Goal: Information Seeking & Learning: Learn about a topic

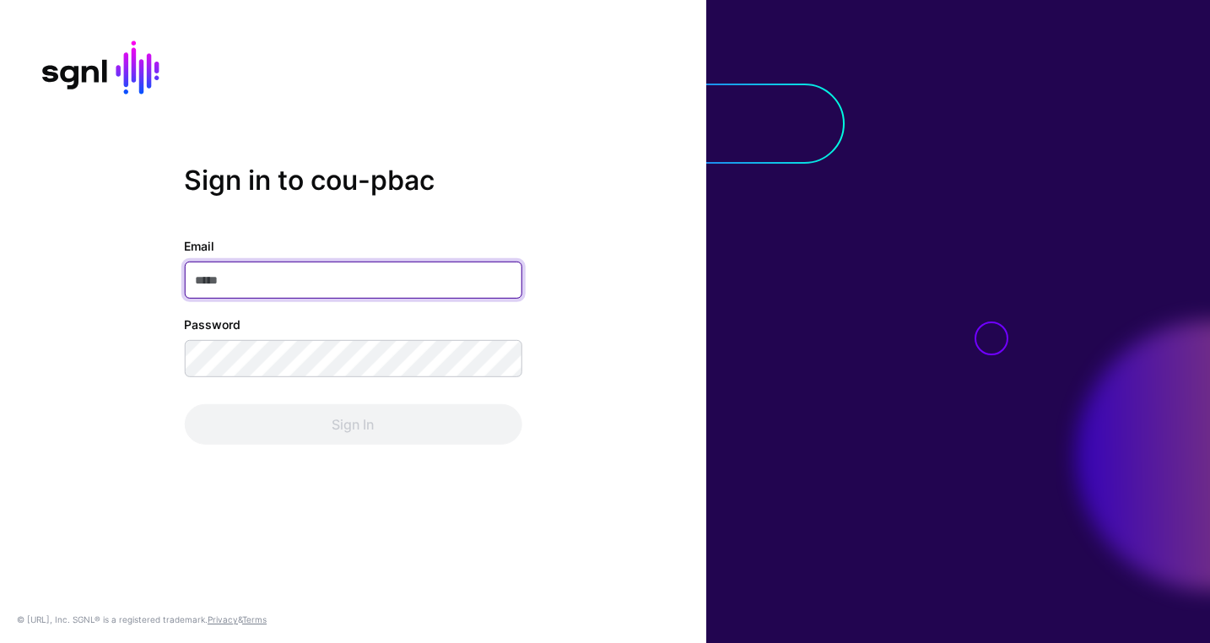
click at [370, 284] on input "Email" at bounding box center [353, 280] width 338 height 37
click at [0, 642] on com-1password-button at bounding box center [0, 643] width 0 height 0
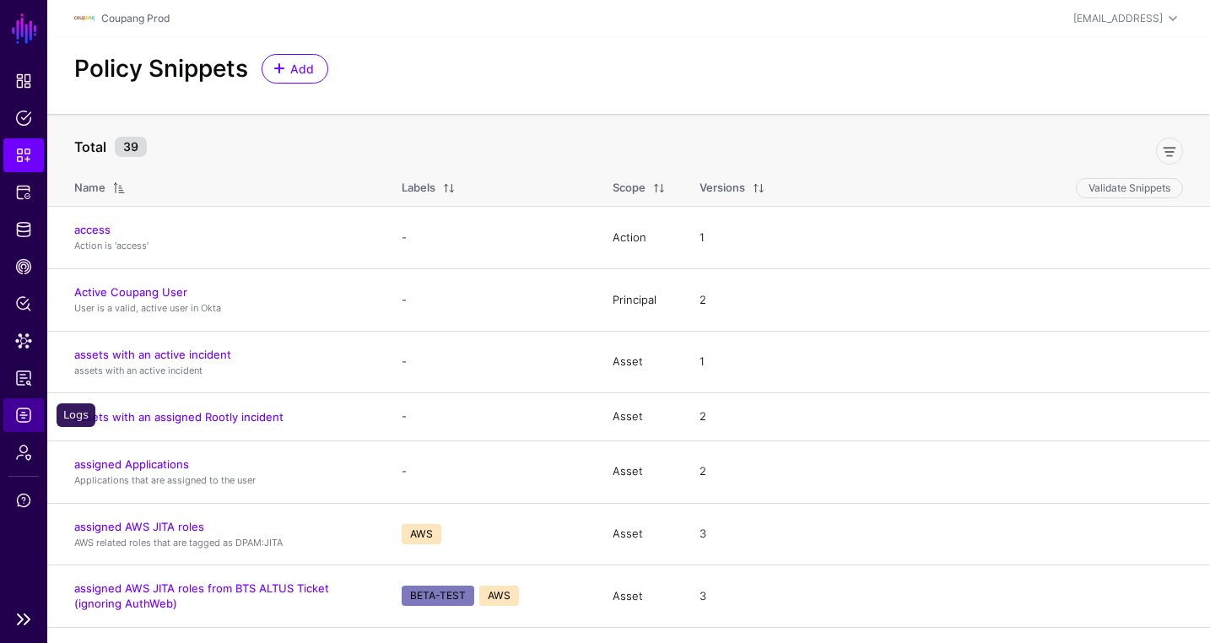
click at [24, 419] on span "Logs" at bounding box center [23, 415] width 17 height 17
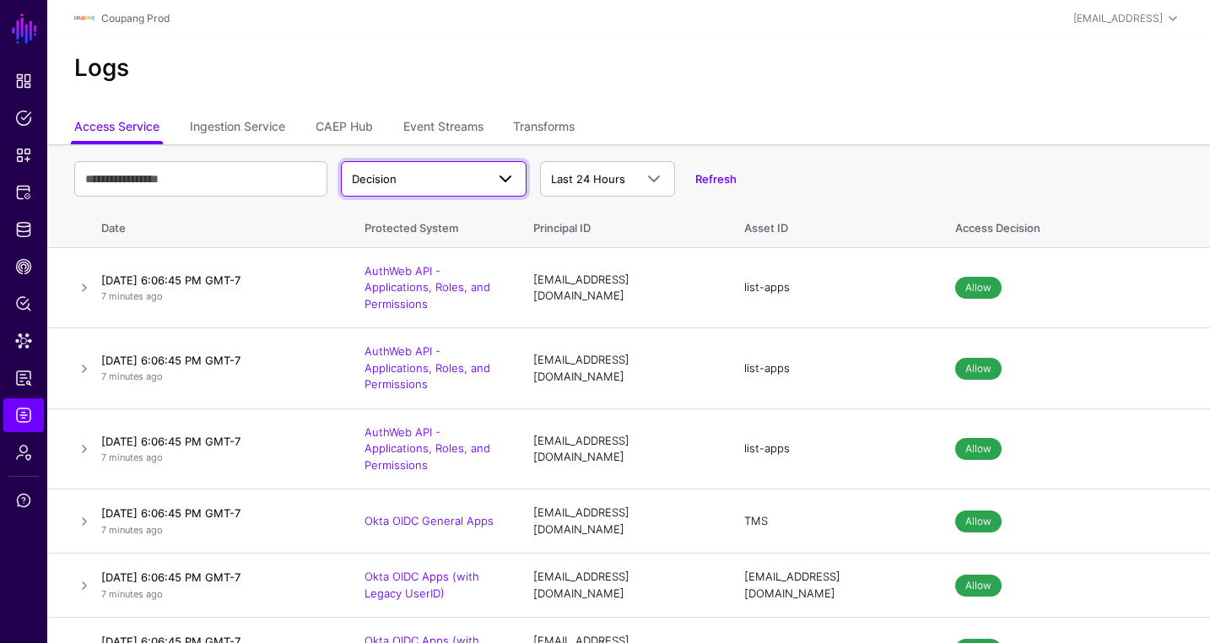
click at [423, 161] on link "Decision" at bounding box center [434, 178] width 186 height 35
click at [463, 54] on div "Logs" at bounding box center [628, 74] width 1163 height 75
click at [756, 112] on ul "Access Service Ingestion Service CAEP Hub Event Streams Transforms" at bounding box center [628, 128] width 1109 height 32
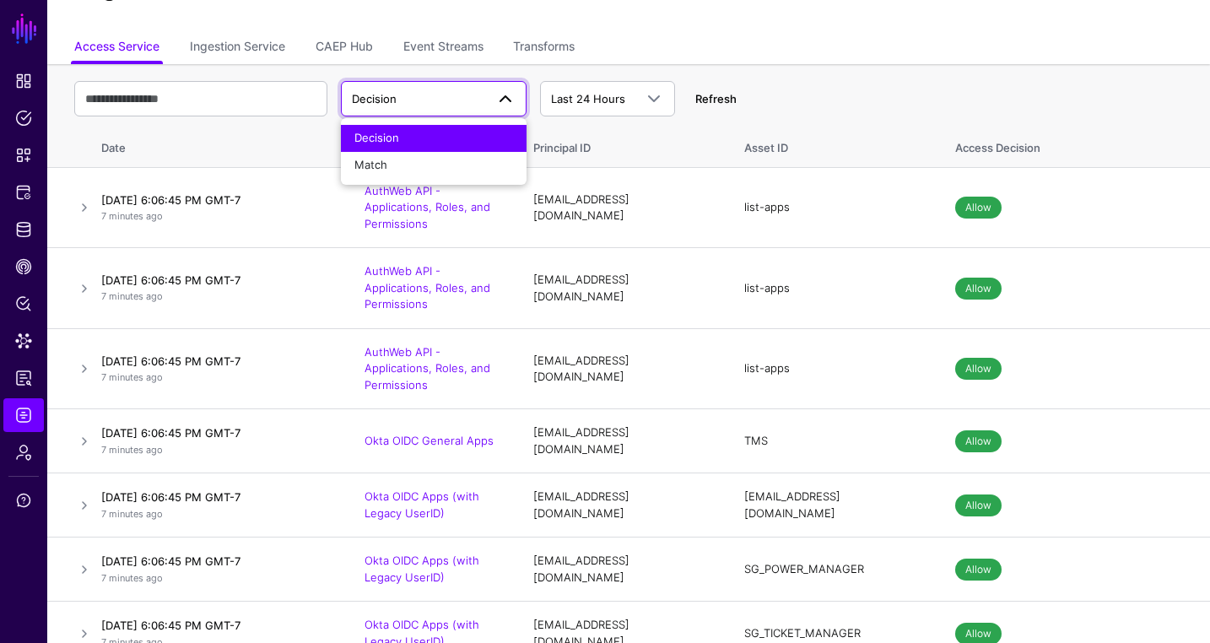
click at [694, 99] on div "Refresh" at bounding box center [706, 99] width 62 height 17
click at [703, 100] on link "Refresh" at bounding box center [715, 99] width 41 height 14
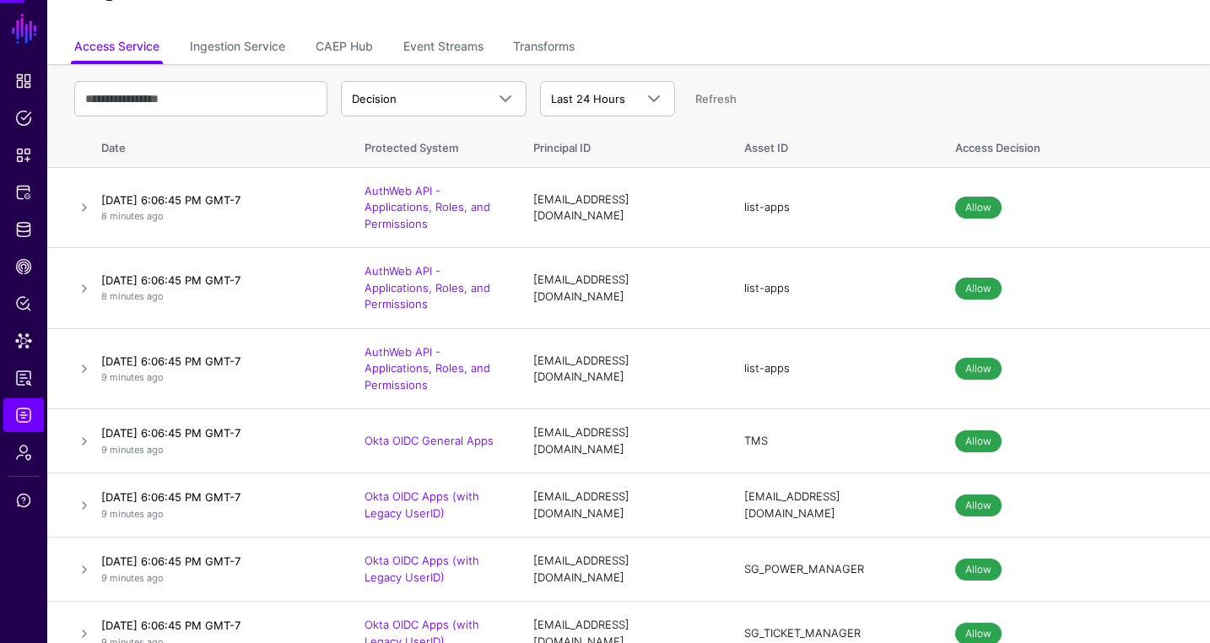
scroll to position [0, 0]
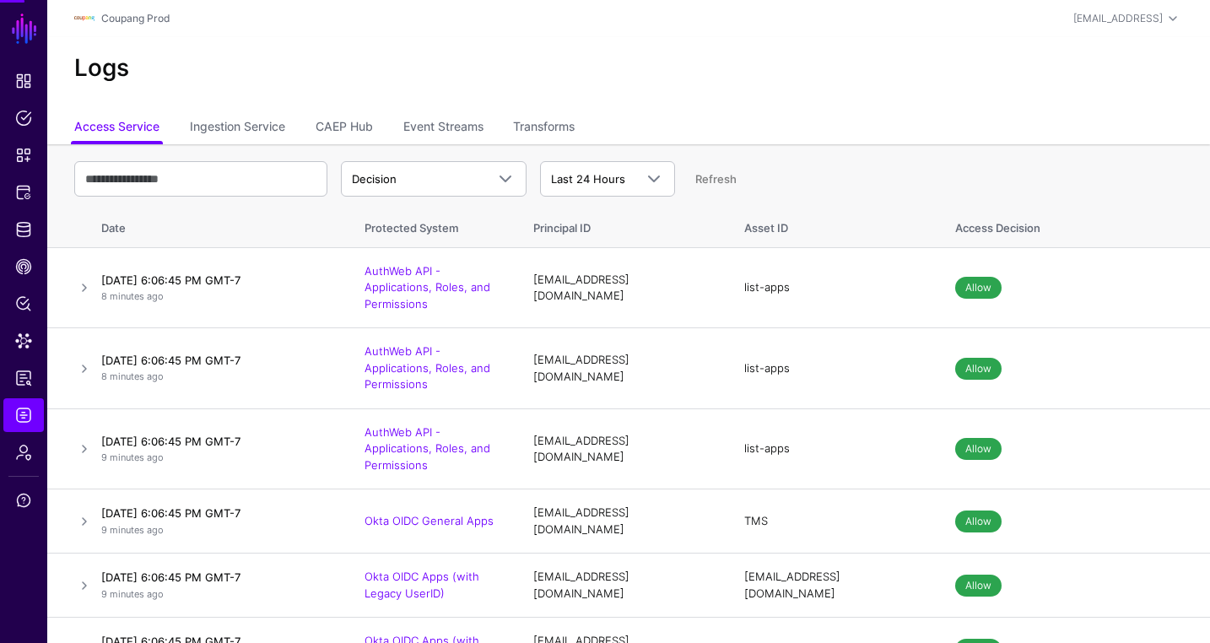
click at [761, 112] on ul "Access Service Ingestion Service CAEP Hub Event Streams Transforms" at bounding box center [628, 128] width 1109 height 32
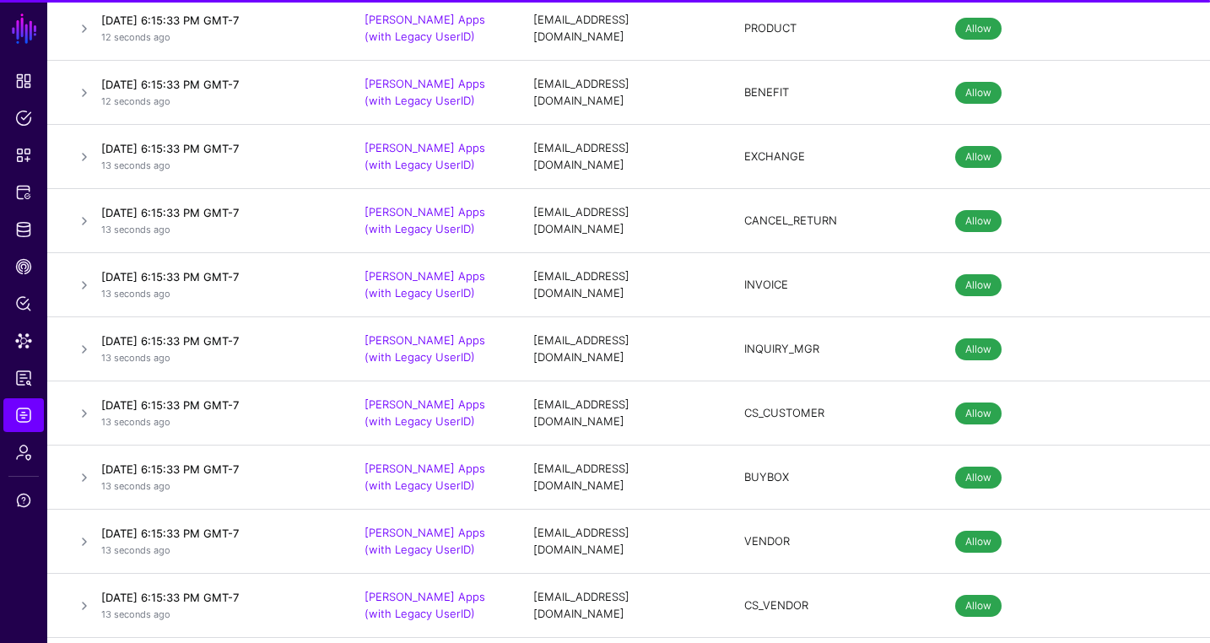
scroll to position [12499, 0]
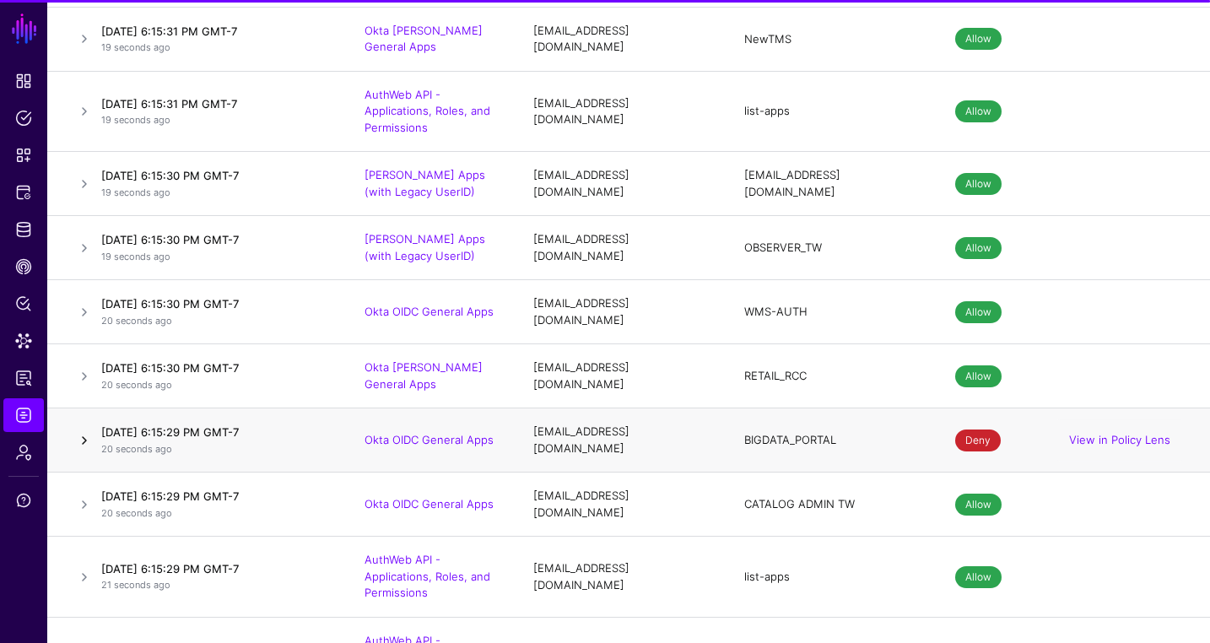
click at [79, 430] on link at bounding box center [84, 440] width 20 height 20
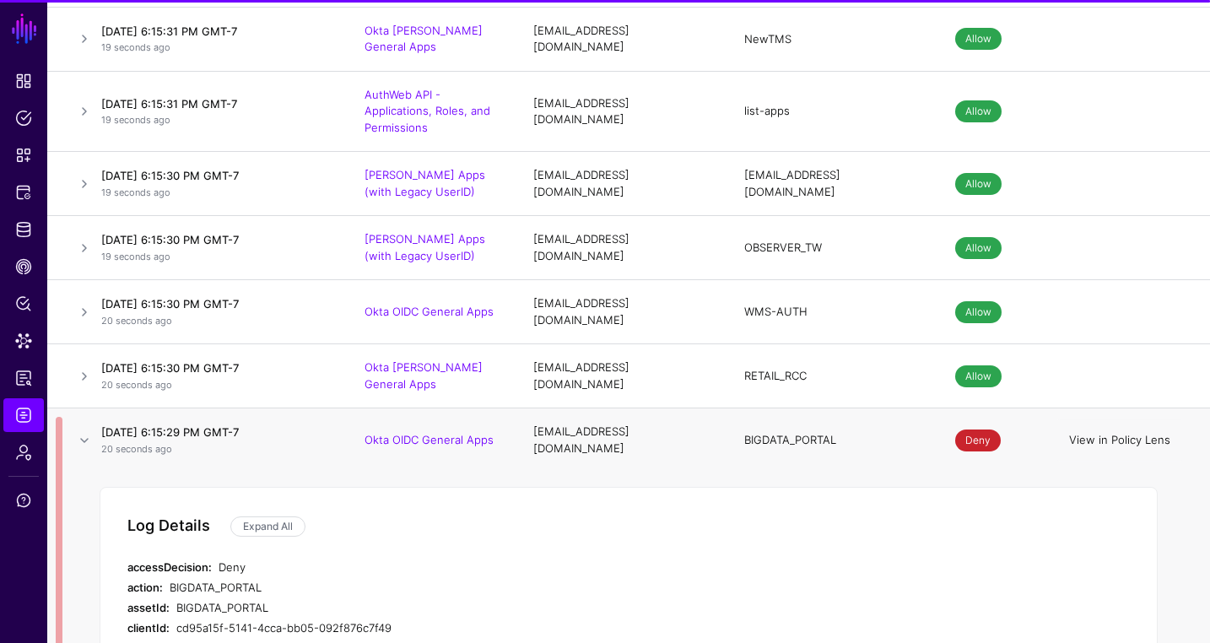
click at [1098, 433] on link "View in Policy Lens" at bounding box center [1119, 440] width 101 height 14
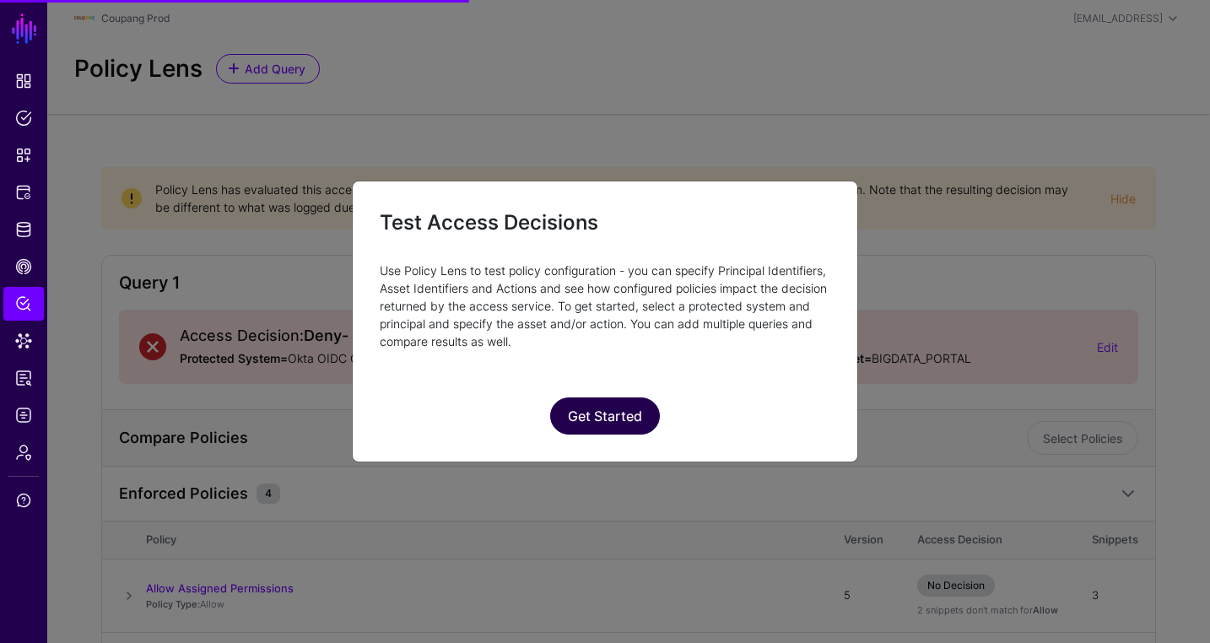
click at [613, 404] on button "Get Started" at bounding box center [605, 415] width 110 height 37
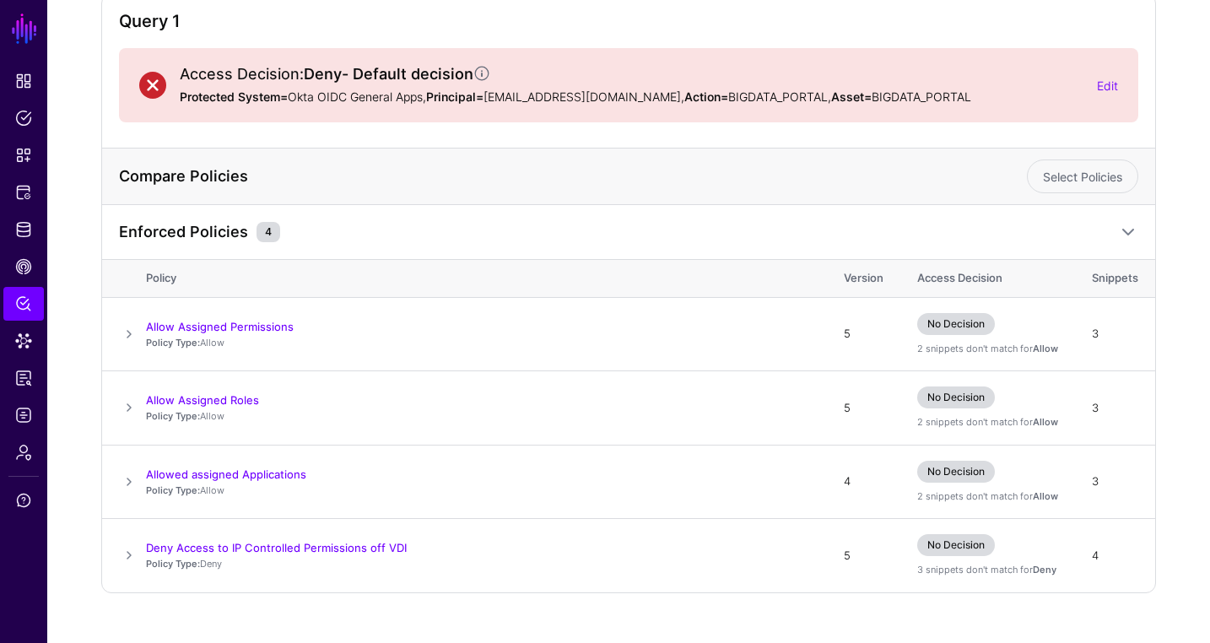
scroll to position [292, 0]
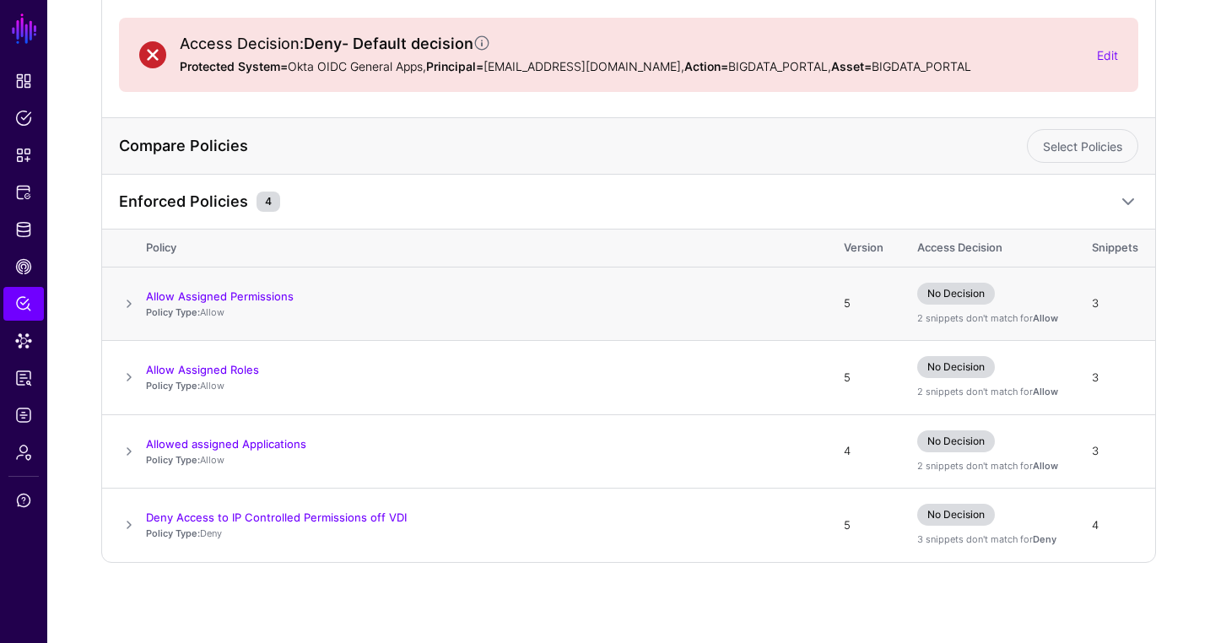
click at [127, 305] on span at bounding box center [129, 304] width 20 height 20
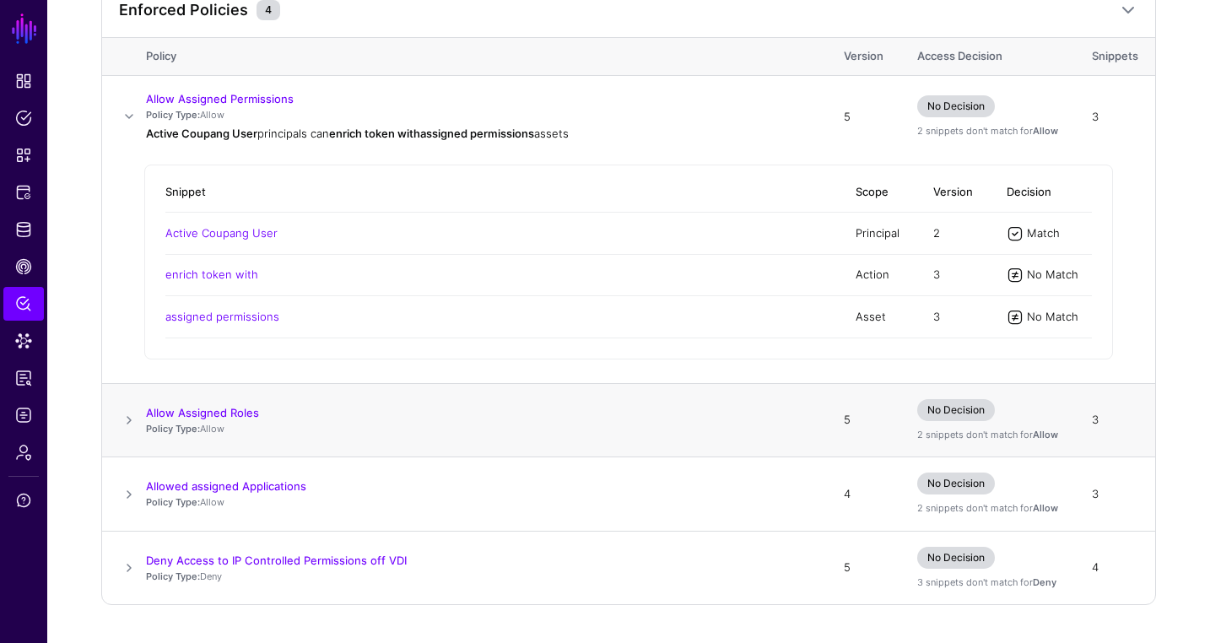
scroll to position [485, 0]
click at [122, 413] on span at bounding box center [129, 418] width 20 height 20
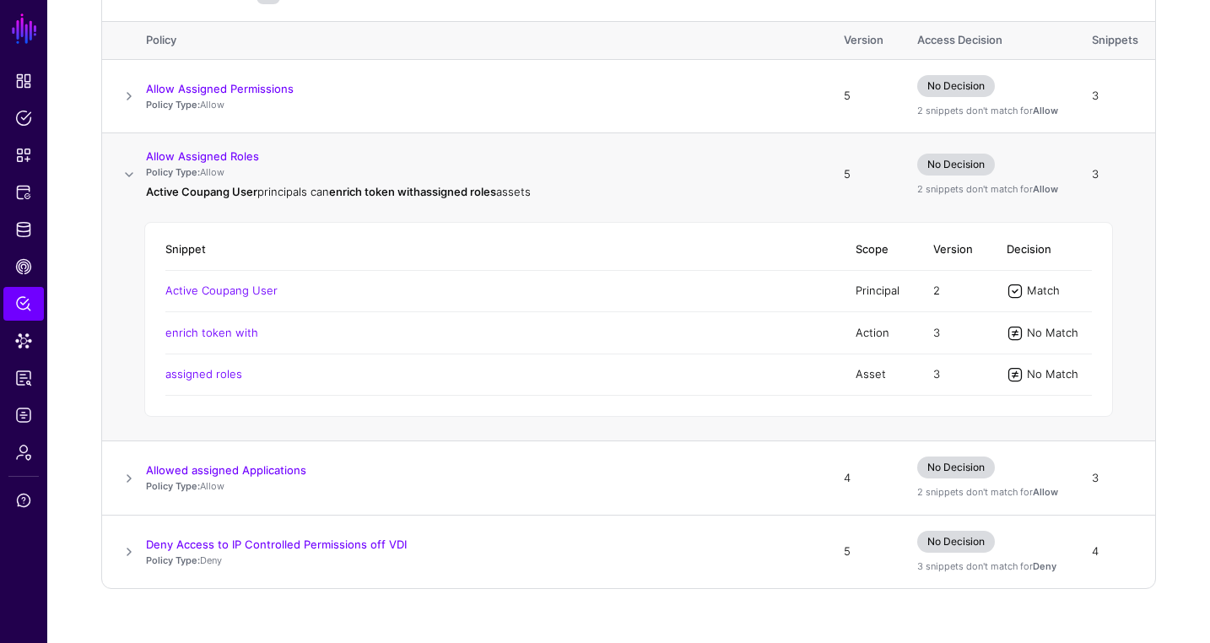
scroll to position [527, 0]
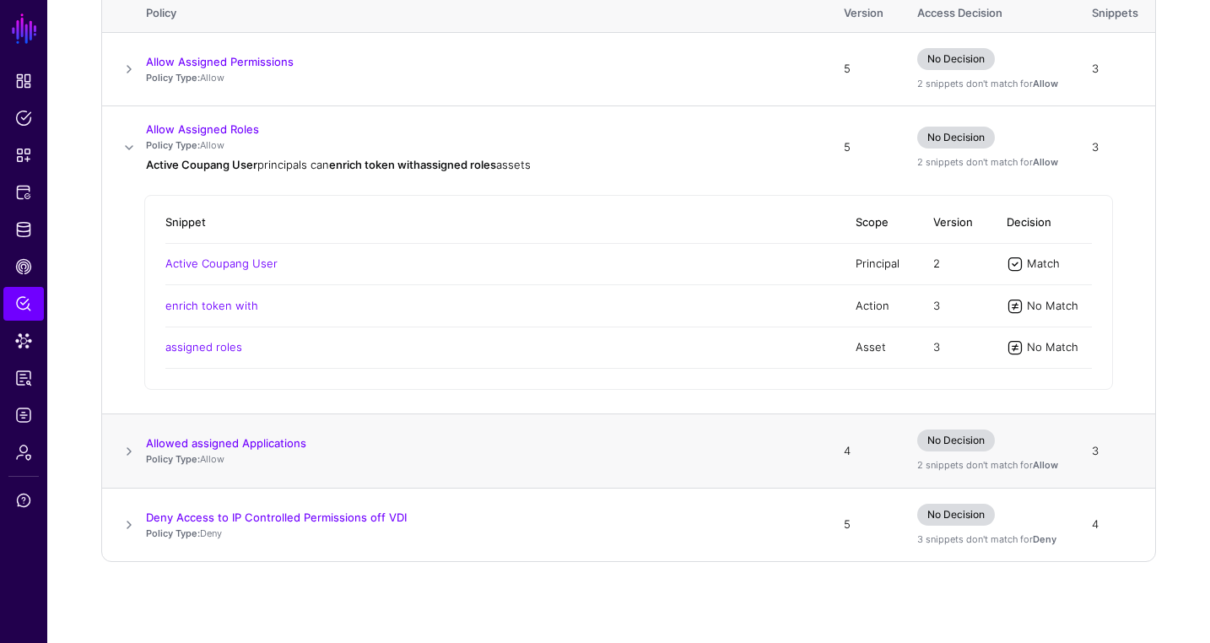
click at [123, 449] on span at bounding box center [129, 451] width 20 height 20
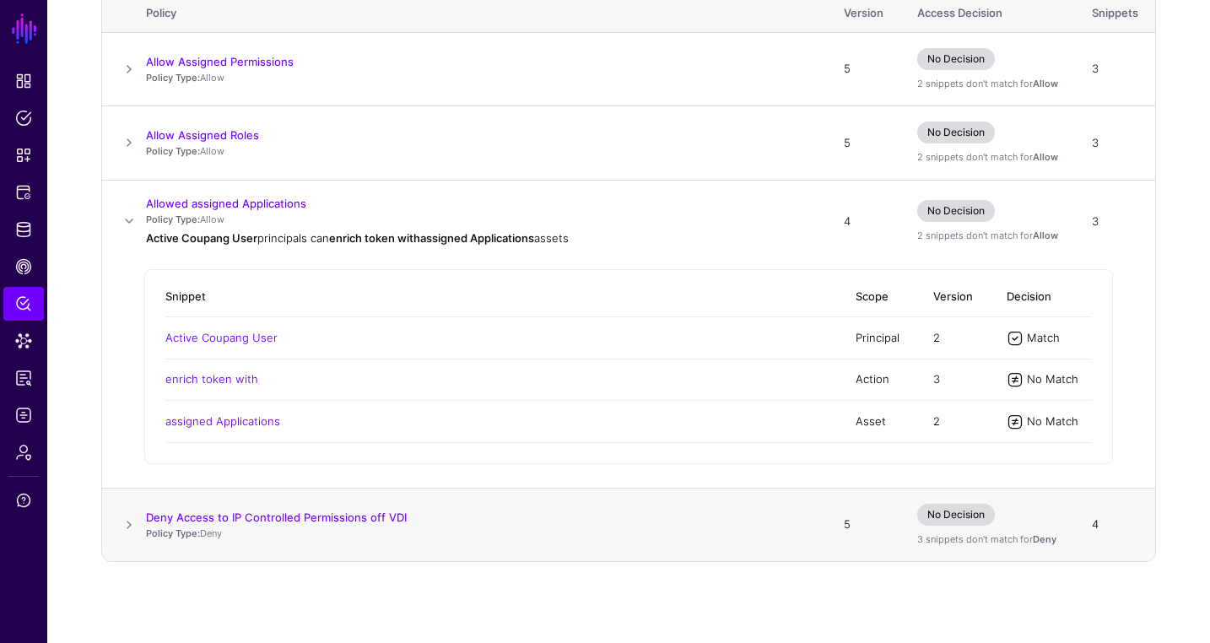
click at [129, 528] on span at bounding box center [129, 525] width 20 height 20
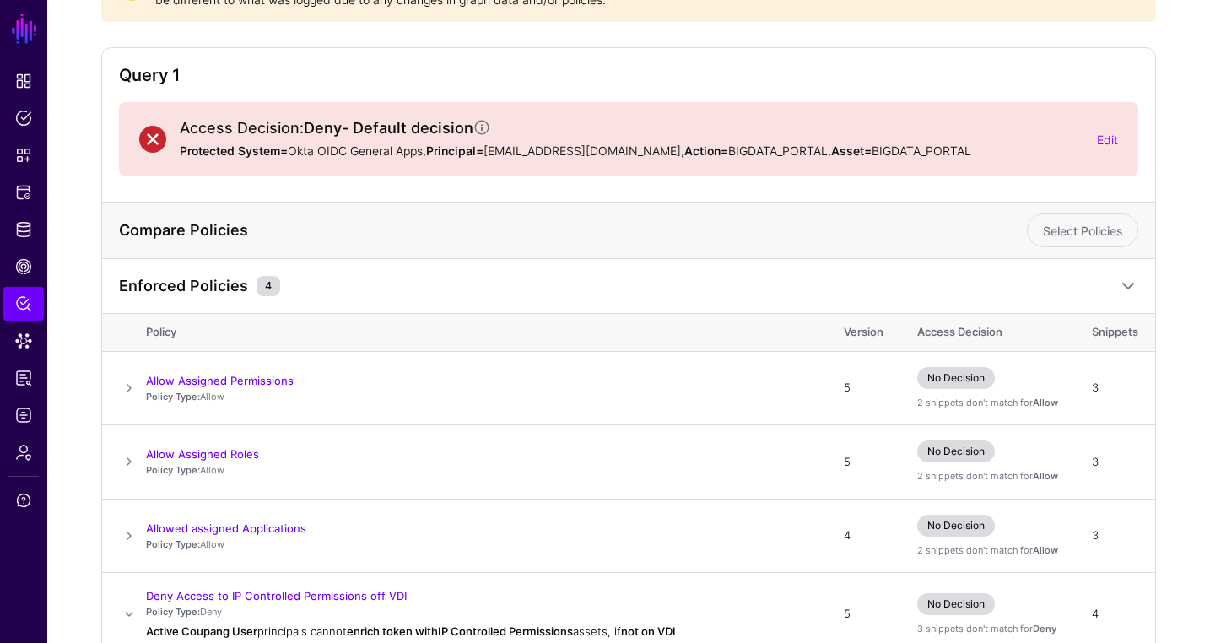
scroll to position [0, 0]
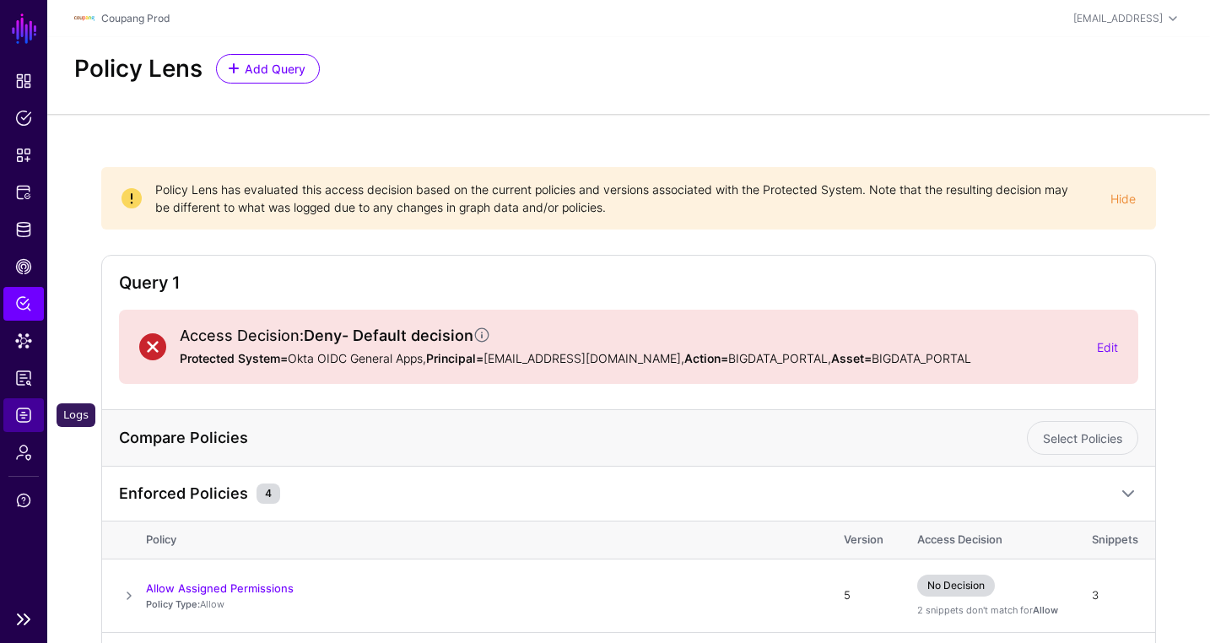
click at [32, 410] on link "Logs" at bounding box center [23, 415] width 41 height 34
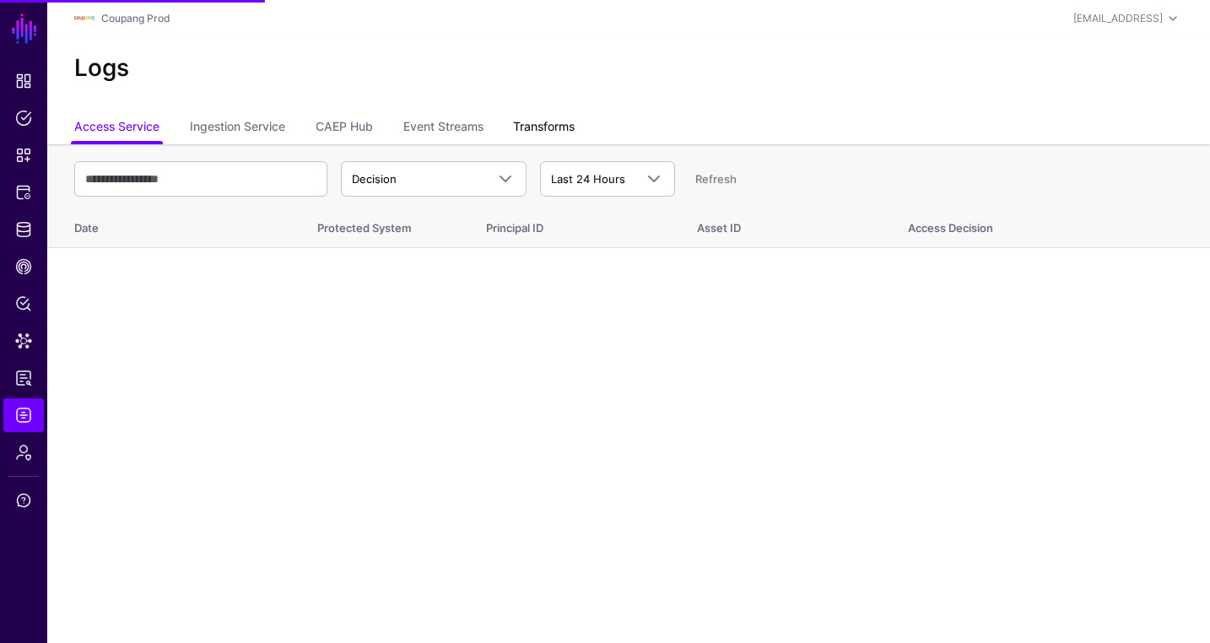
click at [537, 128] on link "Transforms" at bounding box center [544, 128] width 62 height 32
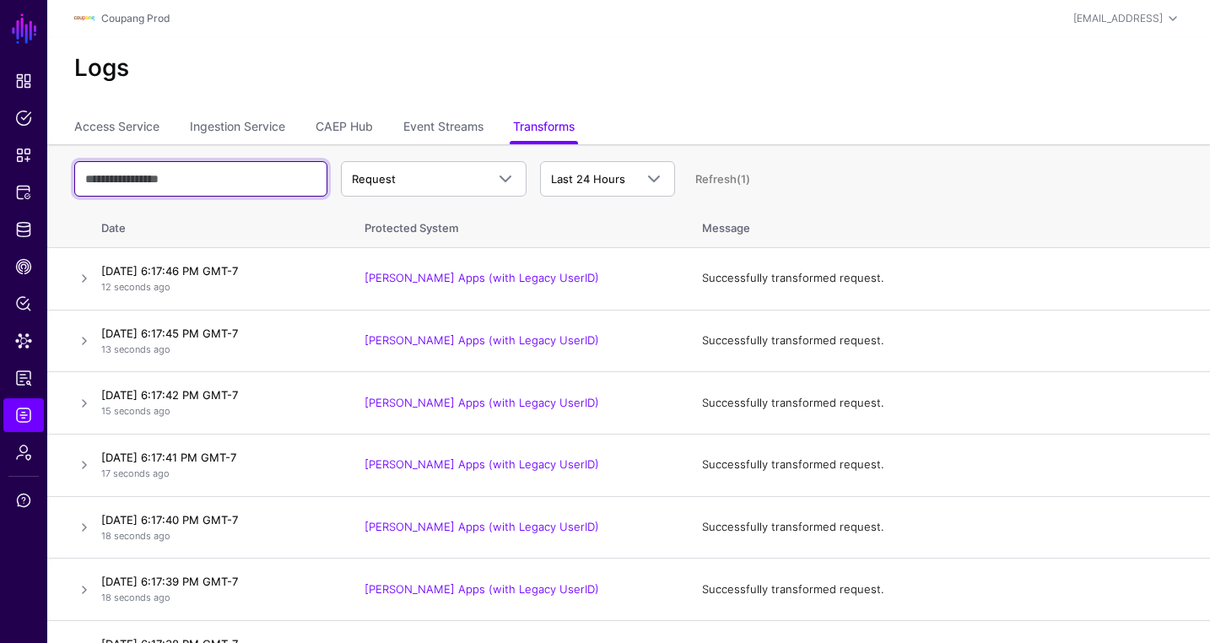
click at [242, 176] on input "text" at bounding box center [200, 178] width 253 height 35
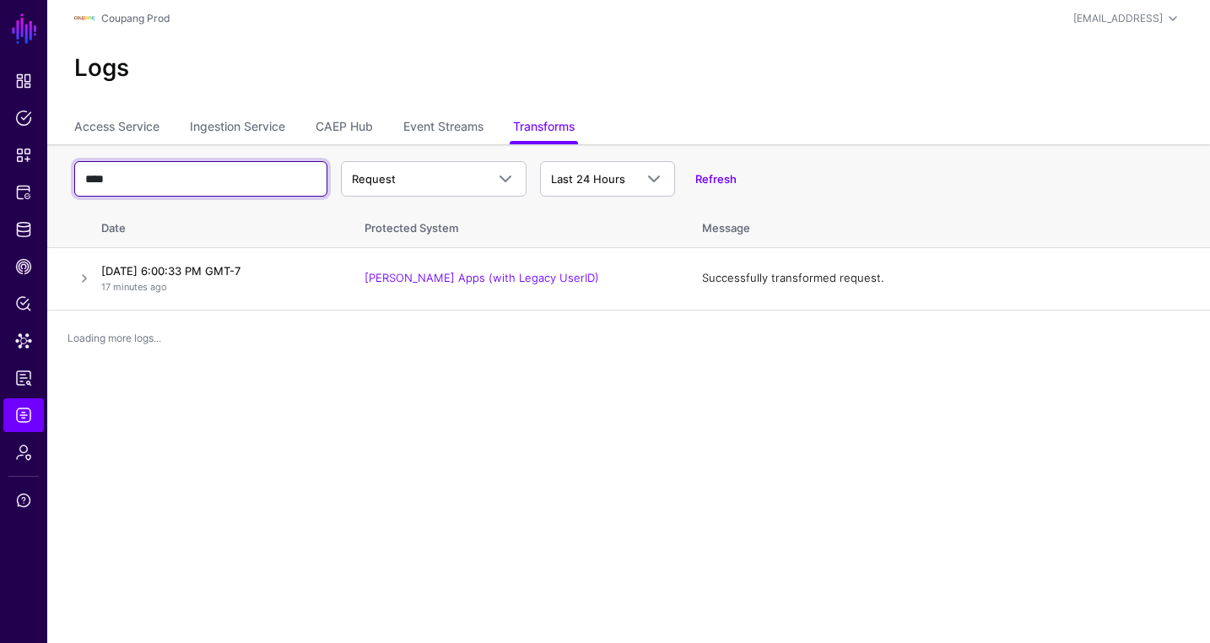
type input "****"
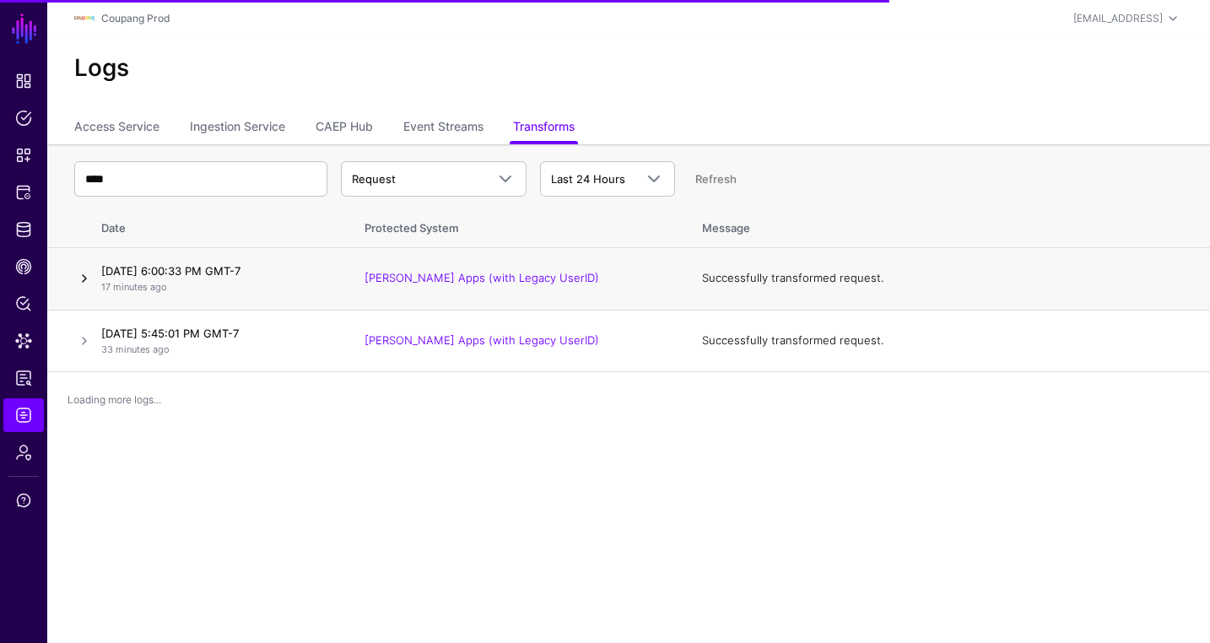
click at [89, 277] on link at bounding box center [84, 278] width 20 height 20
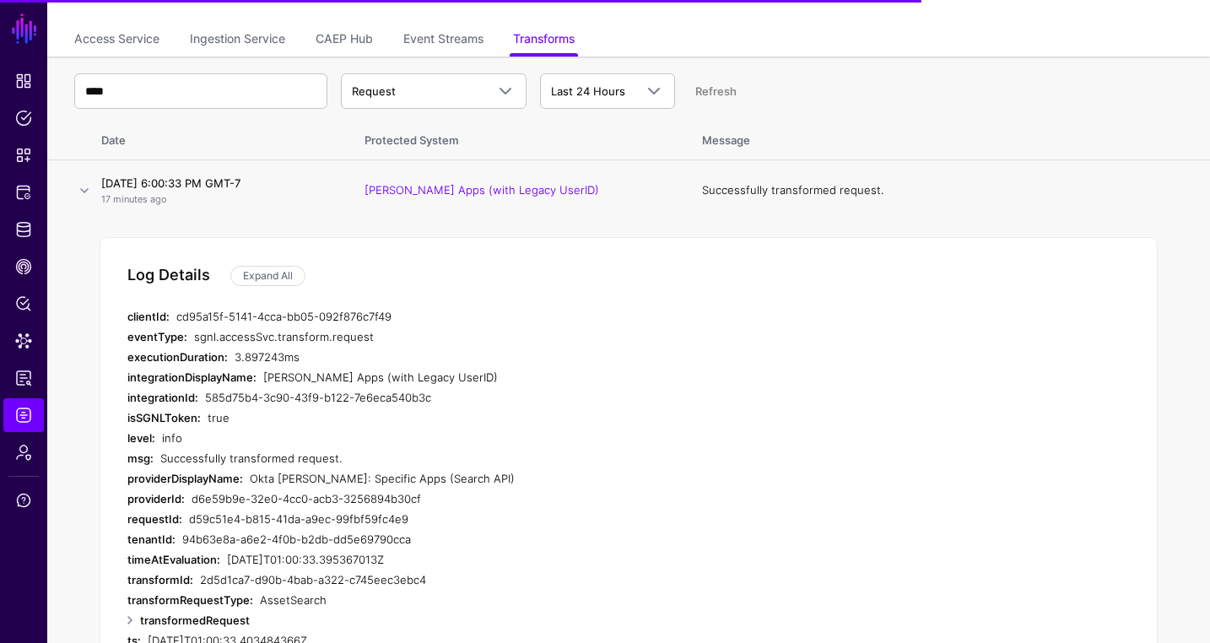
scroll to position [215, 0]
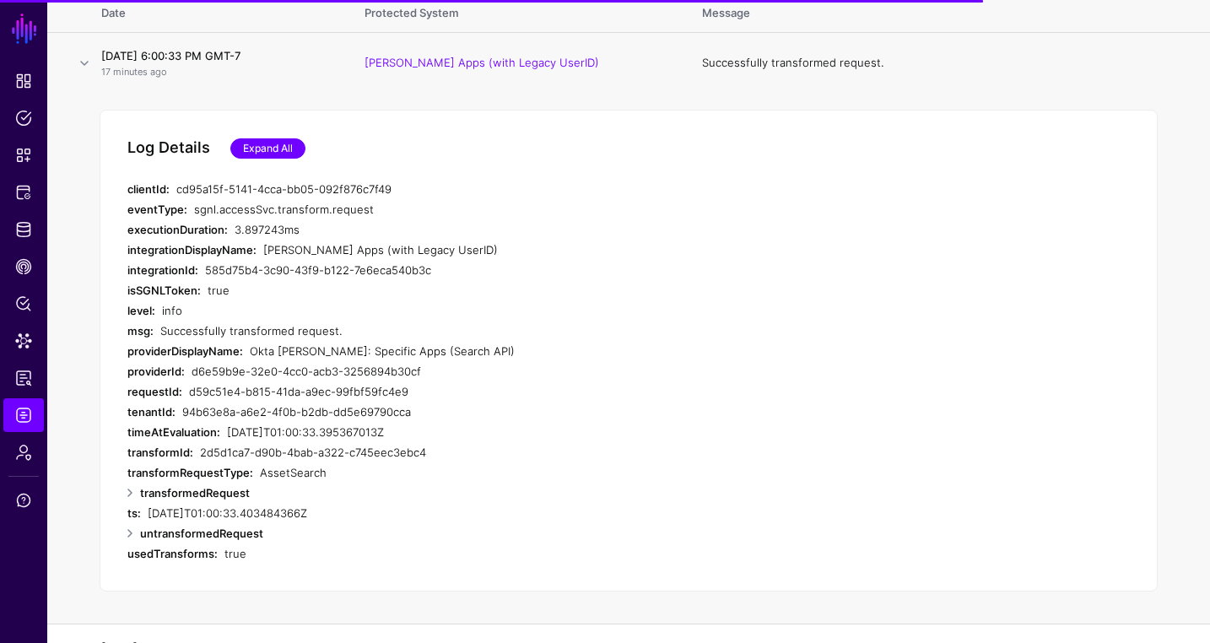
click at [270, 146] on link "Expand All" at bounding box center [267, 148] width 75 height 20
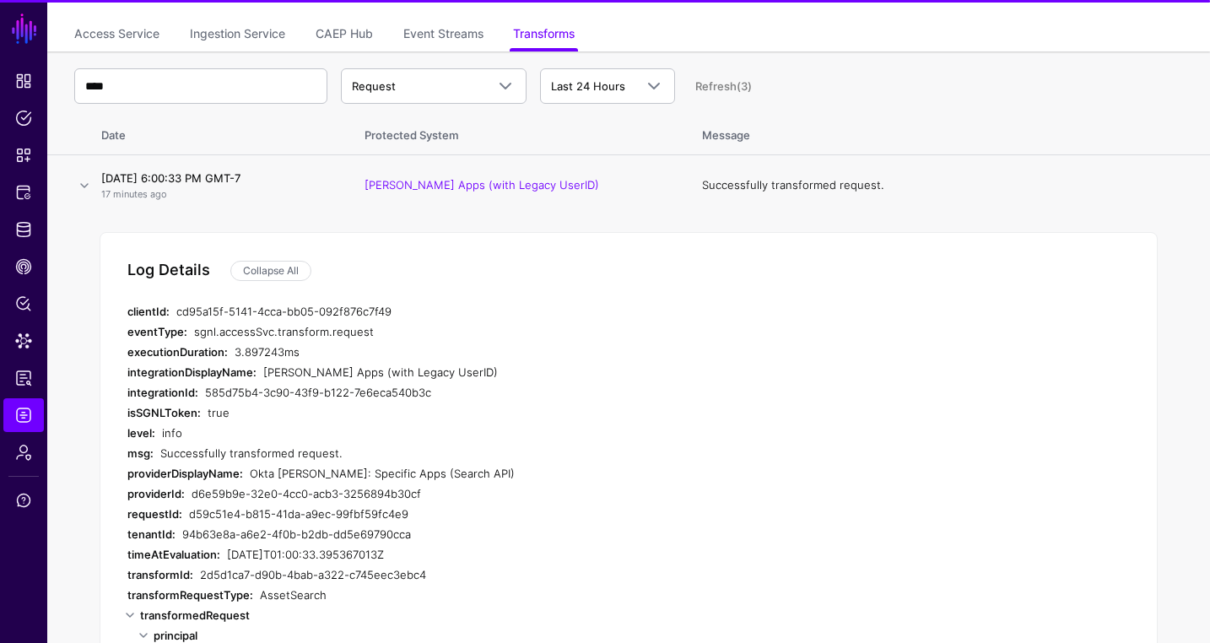
scroll to position [0, 0]
